Goal: Navigation & Orientation: Find specific page/section

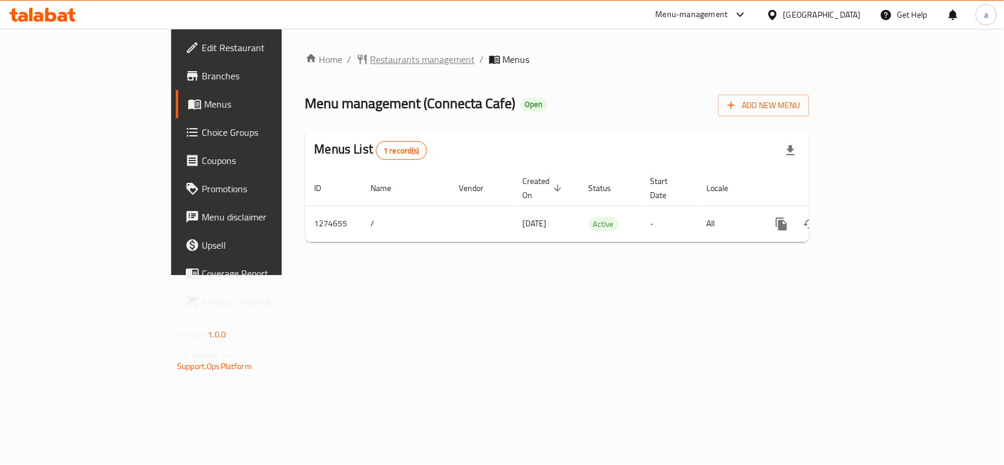
click at [371, 62] on span "Restaurants management" at bounding box center [423, 59] width 105 height 14
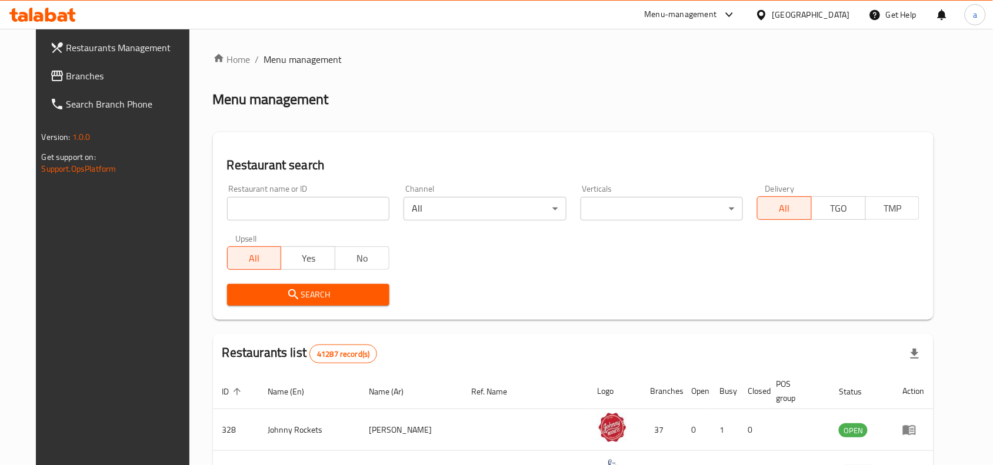
click at [51, 71] on icon at bounding box center [57, 76] width 12 height 11
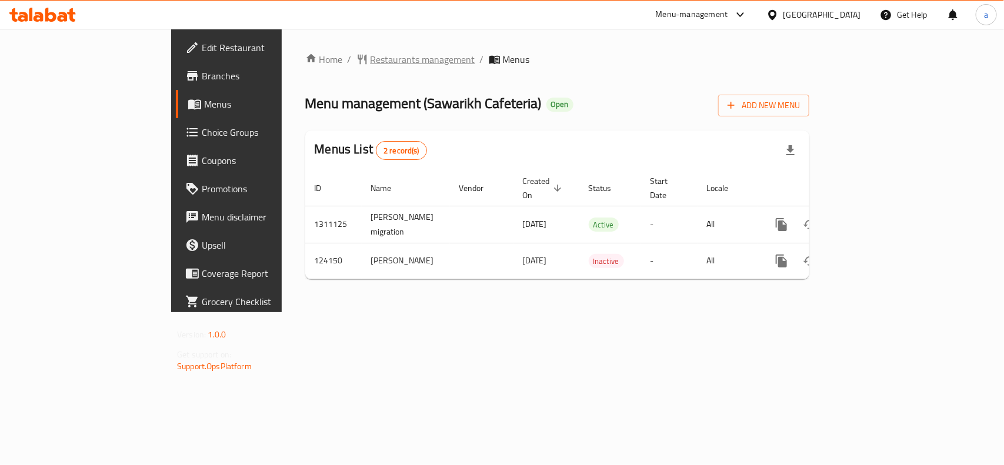
click at [371, 58] on span "Restaurants management" at bounding box center [423, 59] width 105 height 14
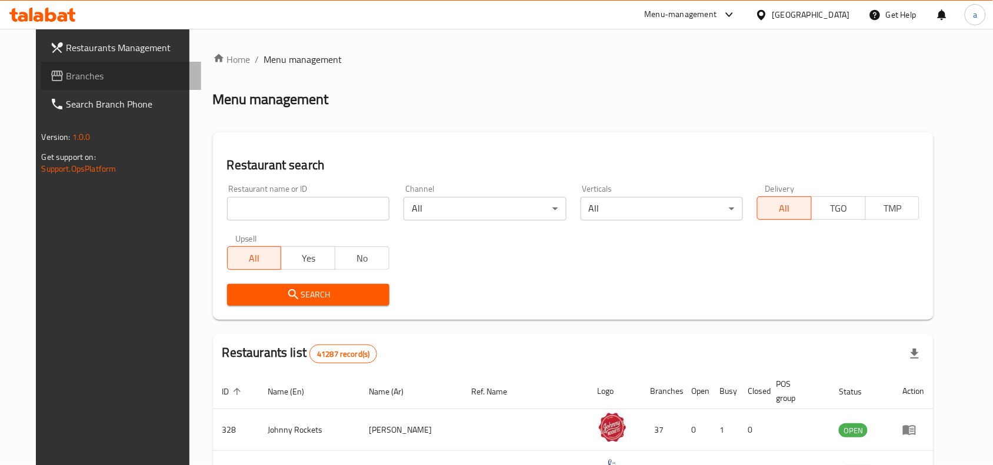
click at [66, 75] on span "Branches" at bounding box center [129, 76] width 126 height 14
